Goal: Task Accomplishment & Management: Complete application form

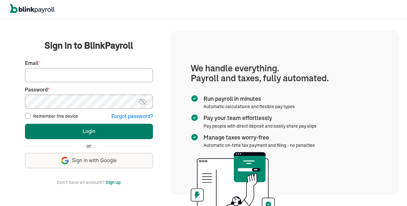
type input "[EMAIL_ADDRESS][DOMAIN_NAME]"
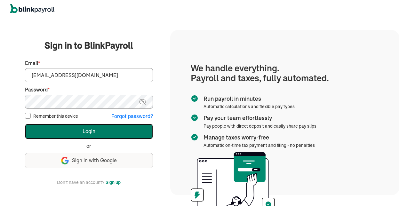
click at [111, 130] on button "Login" at bounding box center [89, 131] width 128 height 15
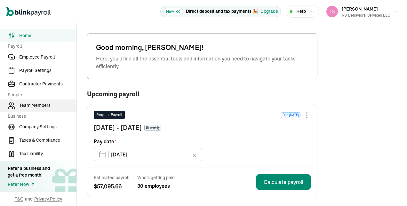
click at [46, 106] on span "Team Members" at bounding box center [47, 105] width 57 height 7
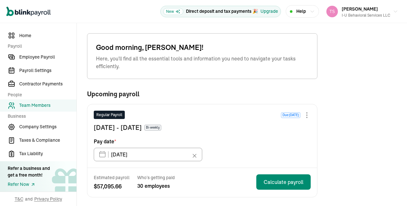
click at [46, 106] on span "Team Members" at bounding box center [47, 105] width 57 height 7
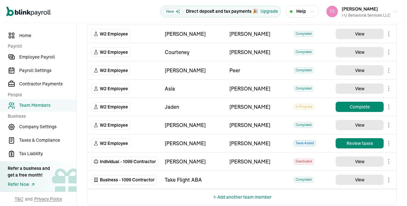
scroll to position [700, 0]
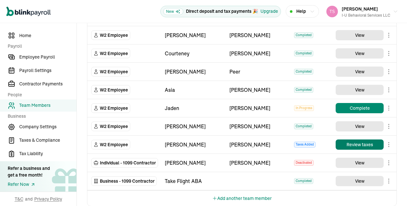
click at [358, 140] on button "Review taxes" at bounding box center [360, 145] width 48 height 10
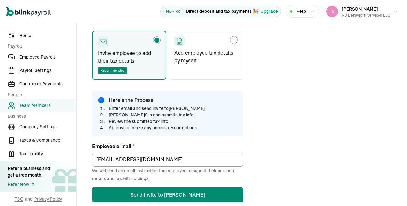
scroll to position [100, 0]
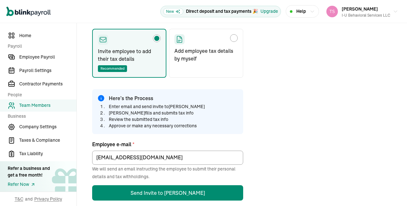
click at [230, 48] on p "Add employee tax details by myself" at bounding box center [205, 54] width 63 height 15
click at [179, 39] on input "Add employee tax details by myself" at bounding box center [176, 36] width 5 height 5
radio input "true"
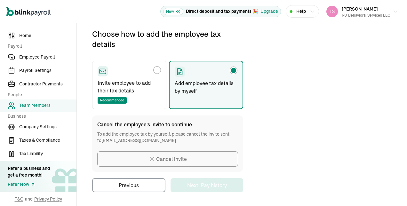
click at [142, 76] on div "Choose how to add the employee tax details" at bounding box center [129, 71] width 63 height 10
click at [102, 71] on input "Invite employee to add their tax details Recommended" at bounding box center [99, 68] width 5 height 5
radio input "true"
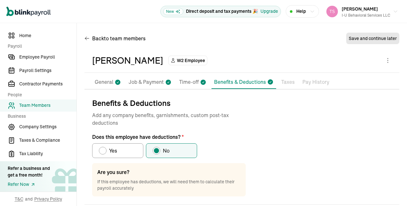
scroll to position [36, 0]
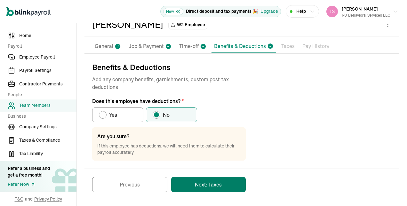
click at [226, 180] on button "Next: Taxes" at bounding box center [208, 184] width 75 height 15
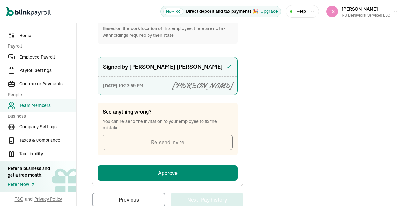
scroll to position [425, 0]
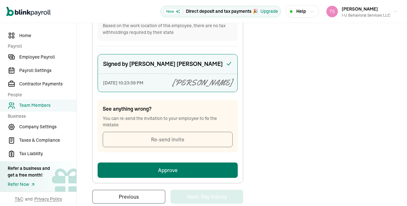
click at [164, 164] on button "Approve" at bounding box center [168, 170] width 140 height 15
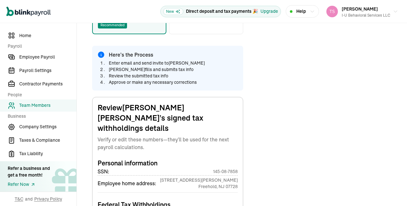
scroll to position [76, 0]
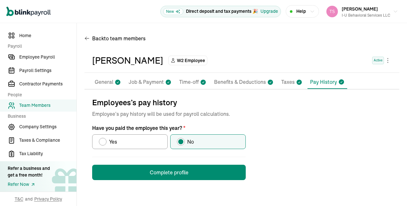
scroll to position [0, 0]
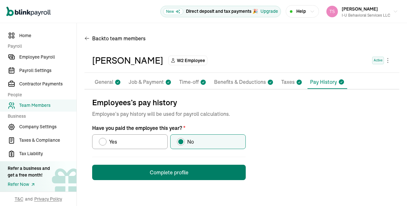
click at [226, 176] on button "Complete profile" at bounding box center [169, 172] width 154 height 15
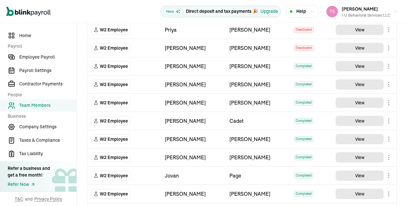
scroll to position [501, 0]
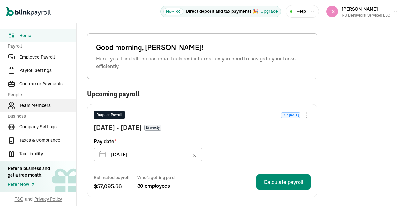
click at [46, 106] on span "Team Members" at bounding box center [47, 105] width 57 height 7
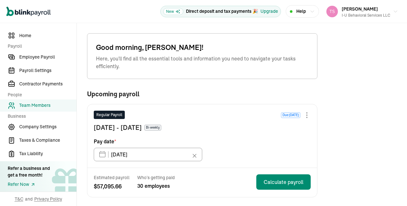
click at [46, 106] on span "Team Members" at bounding box center [47, 105] width 57 height 7
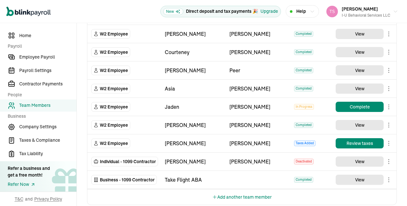
scroll to position [700, 0]
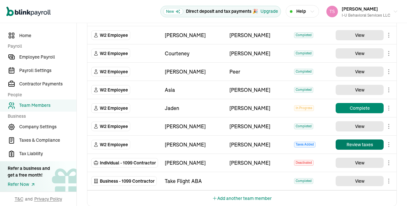
click at [358, 140] on button "Review taxes" at bounding box center [360, 145] width 48 height 10
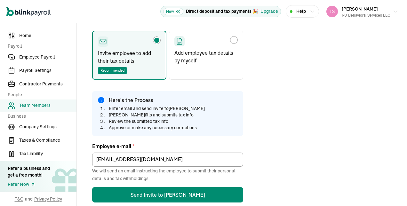
scroll to position [100, 0]
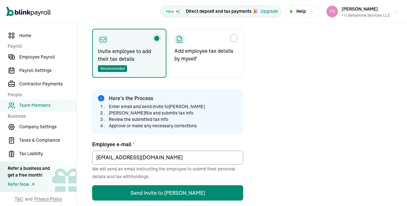
click at [230, 48] on p "Add employee tax details by myself" at bounding box center [205, 54] width 63 height 15
click at [179, 39] on input "Add employee tax details by myself" at bounding box center [176, 36] width 5 height 5
radio input "true"
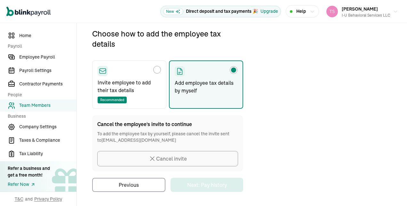
scroll to position [68, 0]
click at [142, 76] on div "Choose how to add the employee tax details" at bounding box center [129, 71] width 63 height 10
click at [102, 71] on input "Invite employee to add their tax details Recommended" at bounding box center [99, 68] width 5 height 5
radio input "true"
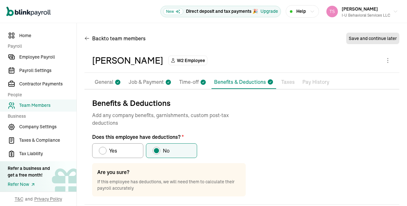
scroll to position [36, 0]
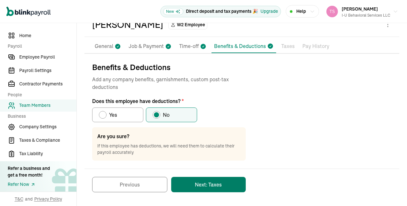
click at [226, 180] on button "Next: Taxes" at bounding box center [208, 184] width 75 height 15
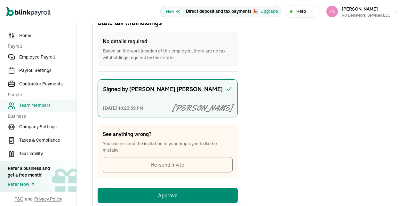
scroll to position [425, 0]
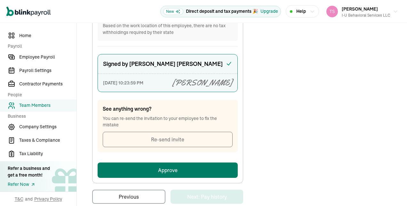
click at [164, 164] on button "Approve" at bounding box center [168, 170] width 140 height 15
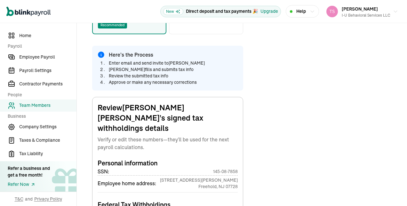
scroll to position [76, 0]
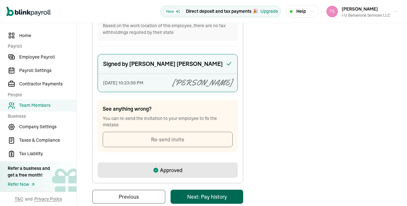
scroll to position [0, 0]
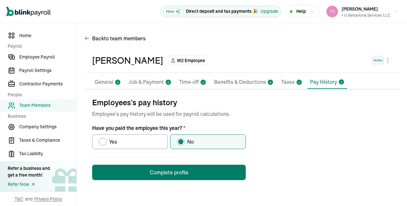
click at [226, 176] on button "Complete profile" at bounding box center [169, 172] width 154 height 15
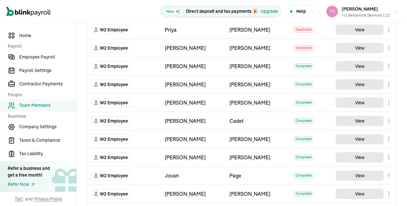
scroll to position [501, 0]
